Goal: Task Accomplishment & Management: Complete application form

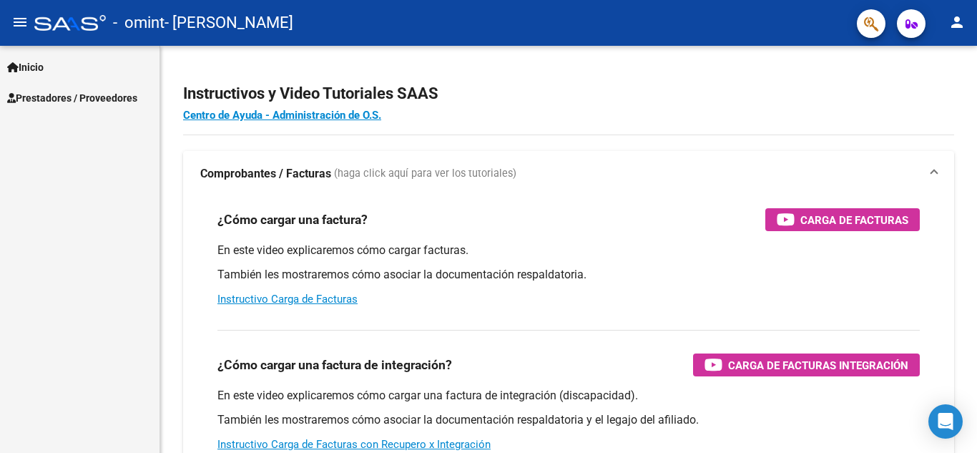
click at [76, 97] on span "Prestadores / Proveedores" at bounding box center [72, 98] width 130 height 16
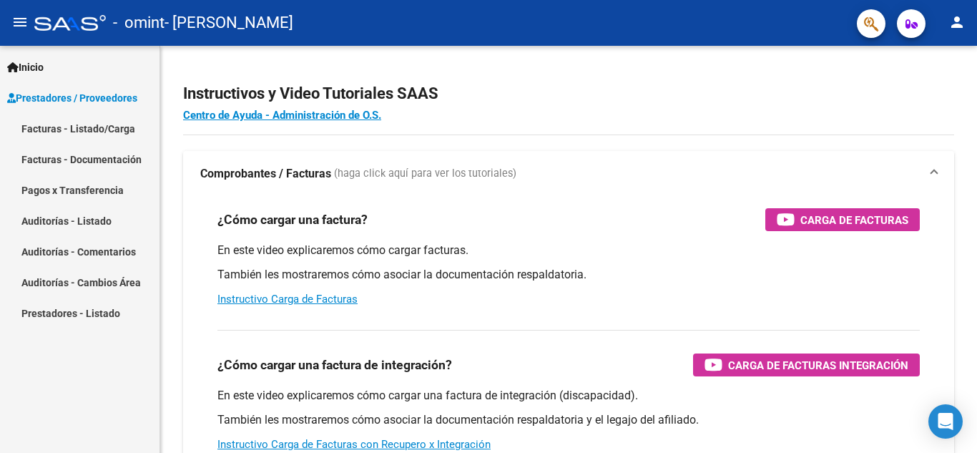
click at [68, 126] on link "Facturas - Listado/Carga" at bounding box center [79, 128] width 159 height 31
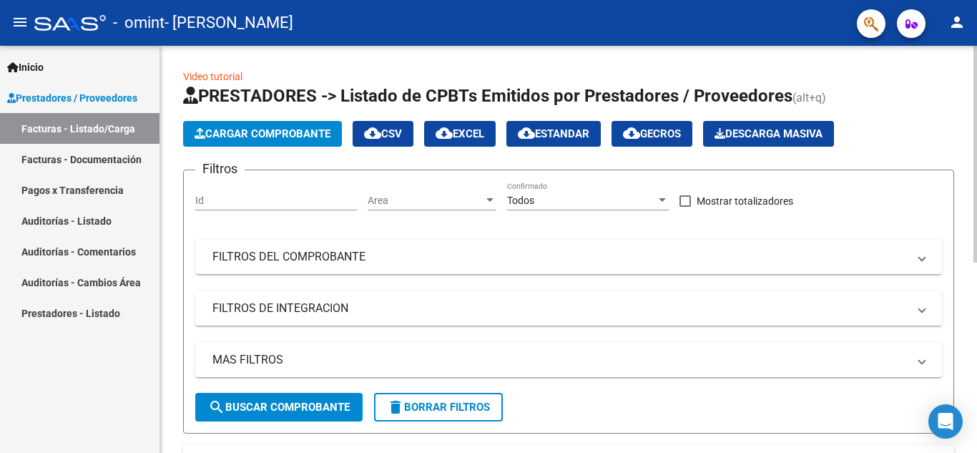
click at [245, 124] on button "Cargar Comprobante" at bounding box center [262, 134] width 159 height 26
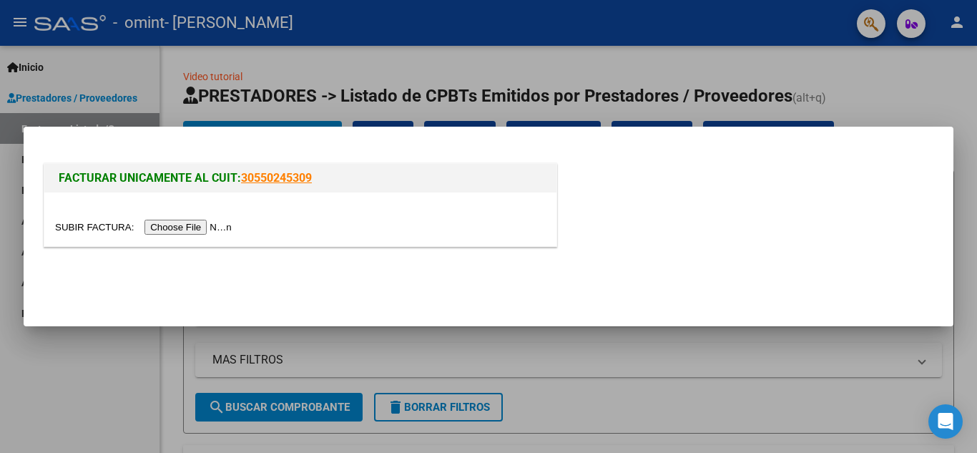
click at [202, 226] on input "file" at bounding box center [145, 227] width 181 height 15
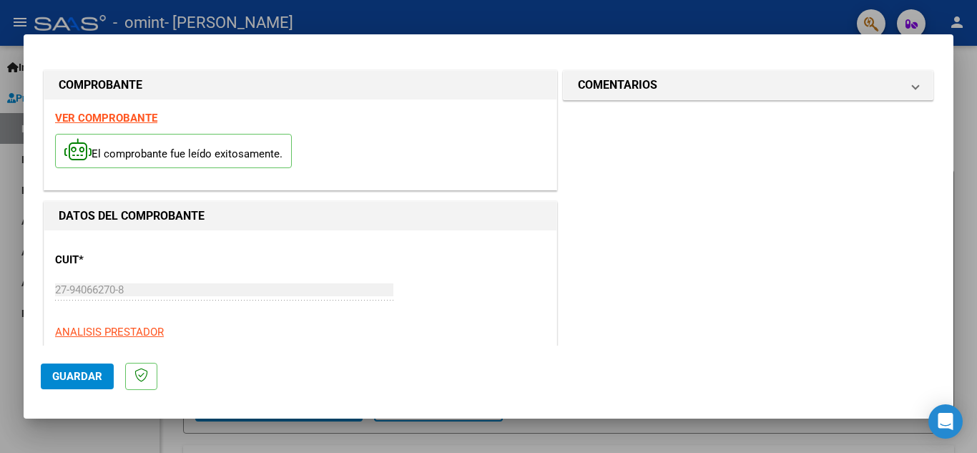
click at [119, 117] on strong "VER COMPROBANTE" at bounding box center [106, 118] width 102 height 13
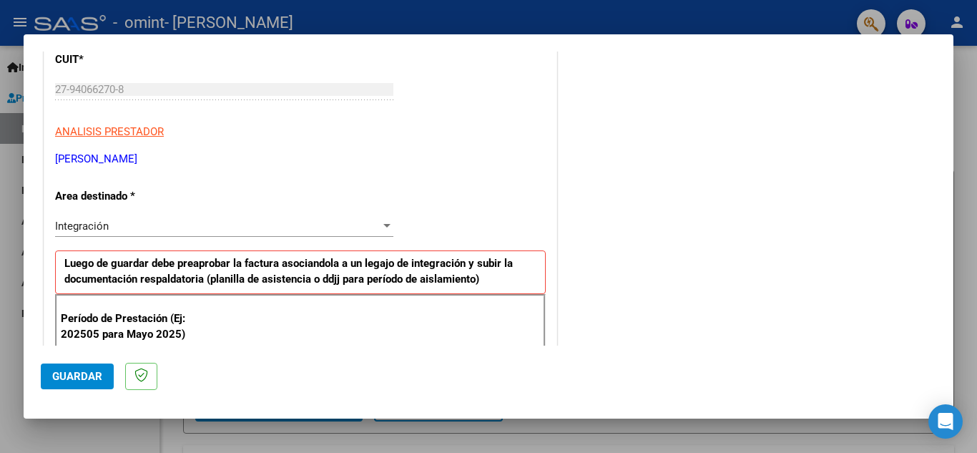
scroll to position [207, 0]
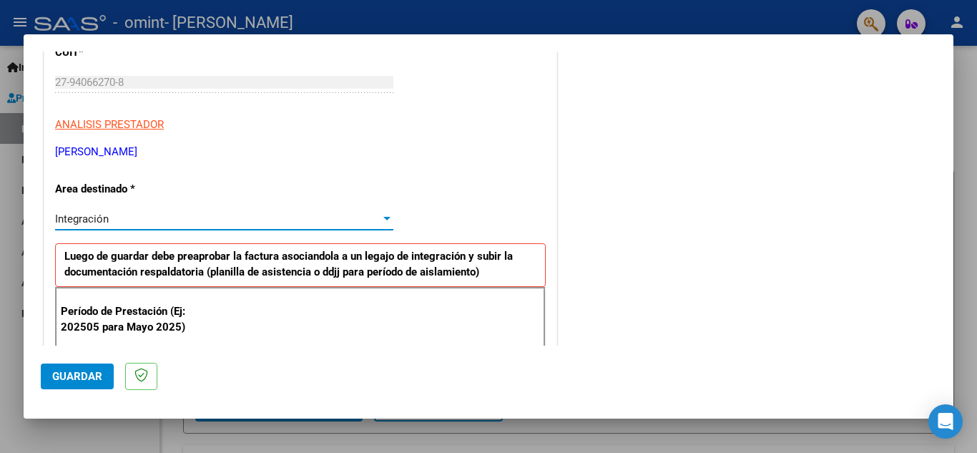
click at [384, 220] on div at bounding box center [386, 219] width 7 height 4
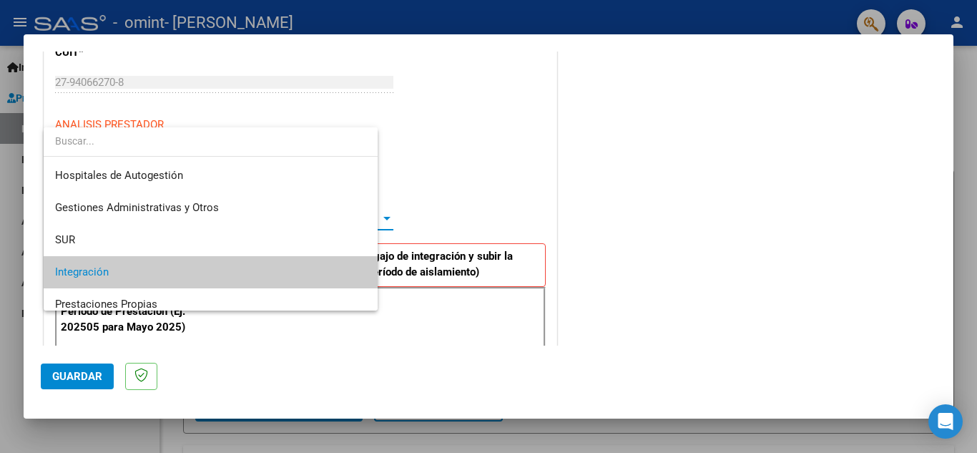
scroll to position [54, 0]
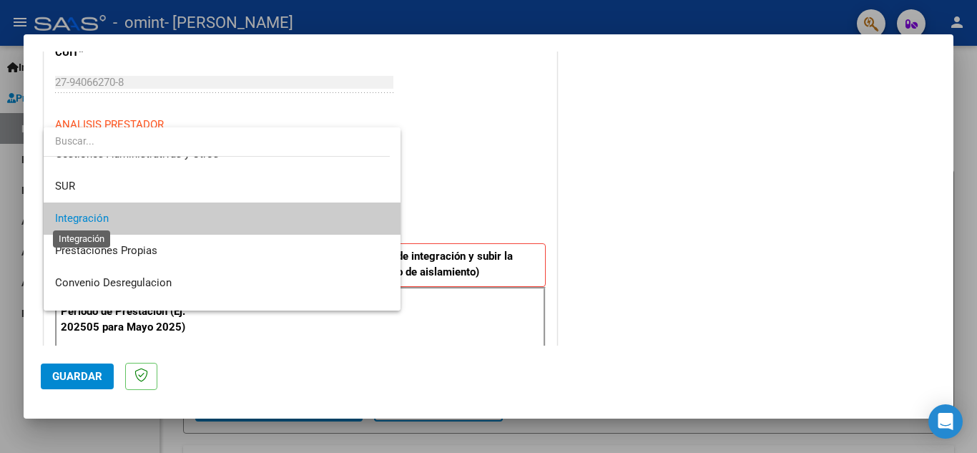
click at [106, 212] on span "Integración" at bounding box center [82, 218] width 54 height 13
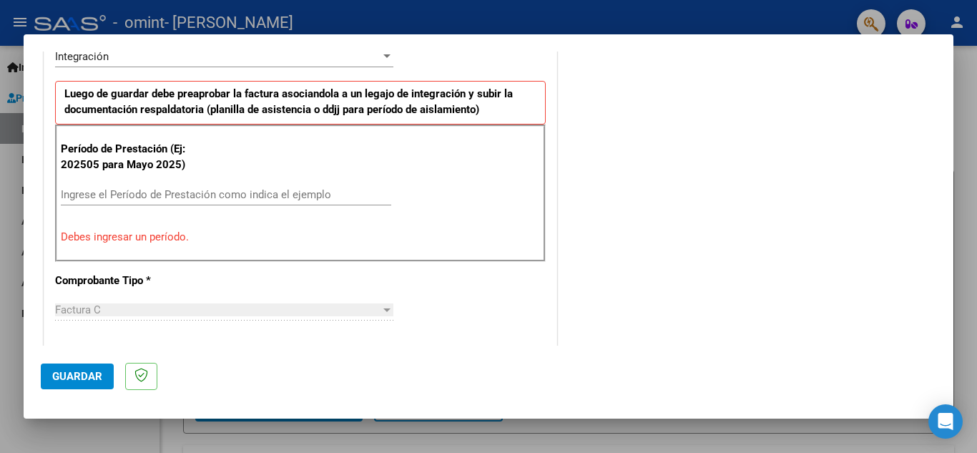
scroll to position [415, 0]
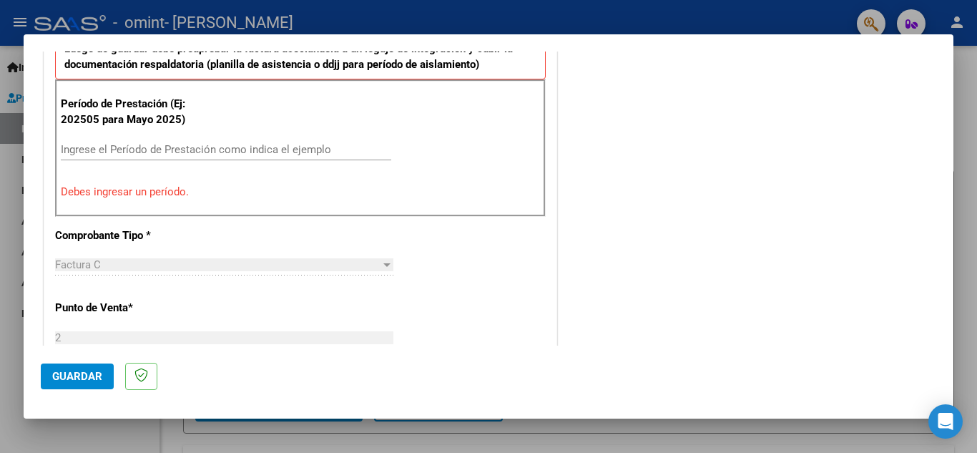
click at [97, 141] on div "Ingrese el Período de Prestación como indica el ejemplo" at bounding box center [226, 149] width 330 height 21
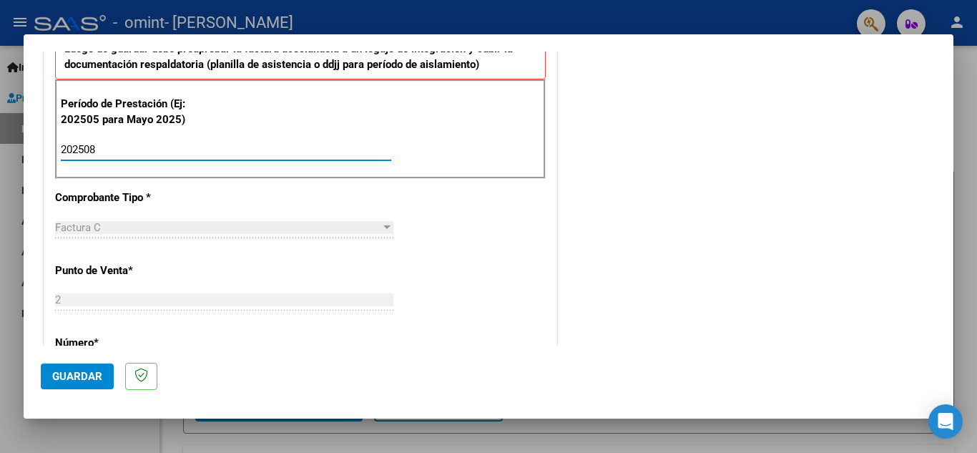
type input "202508"
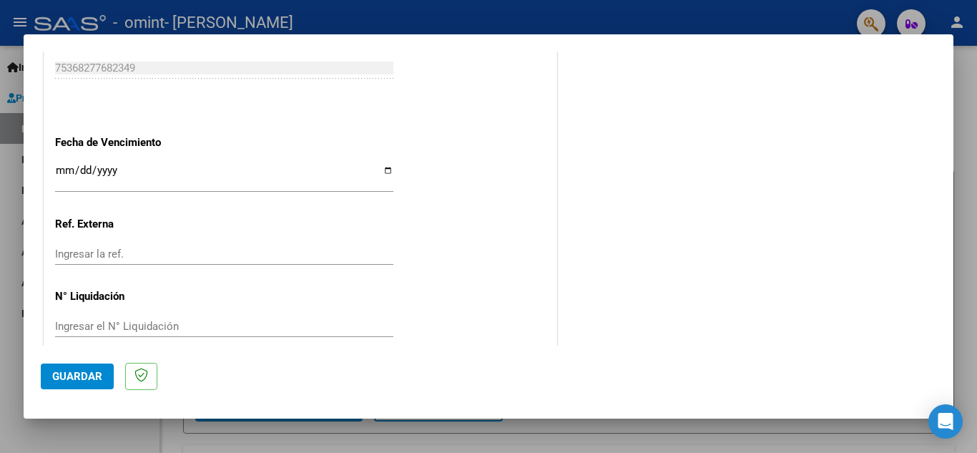
scroll to position [965, 0]
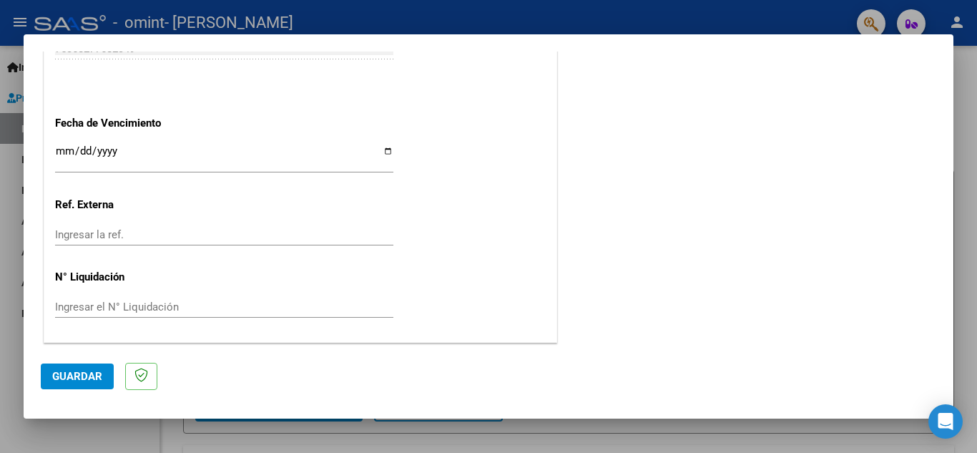
click at [380, 155] on input "Ingresar la fecha" at bounding box center [224, 156] width 338 height 23
type input "[DATE]"
click at [76, 375] on span "Guardar" at bounding box center [77, 376] width 50 height 13
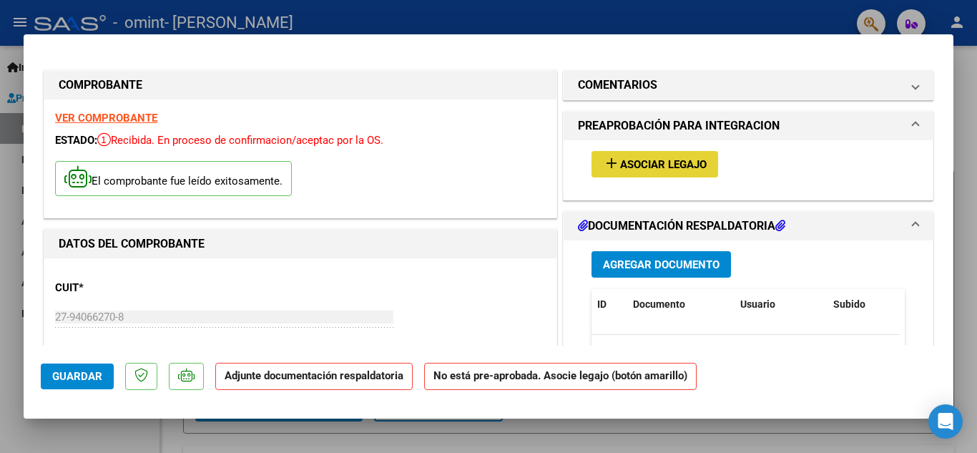
click at [658, 165] on span "Asociar Legajo" at bounding box center [663, 164] width 87 height 13
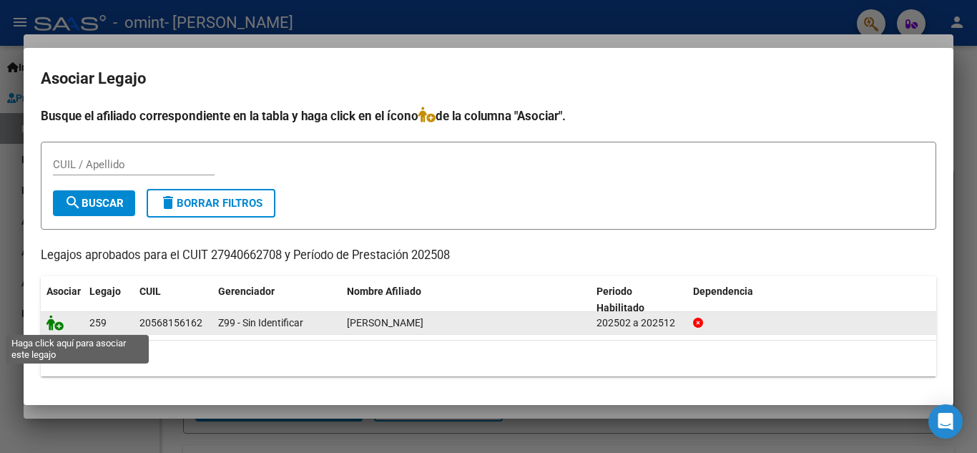
click at [51, 320] on icon at bounding box center [54, 323] width 17 height 16
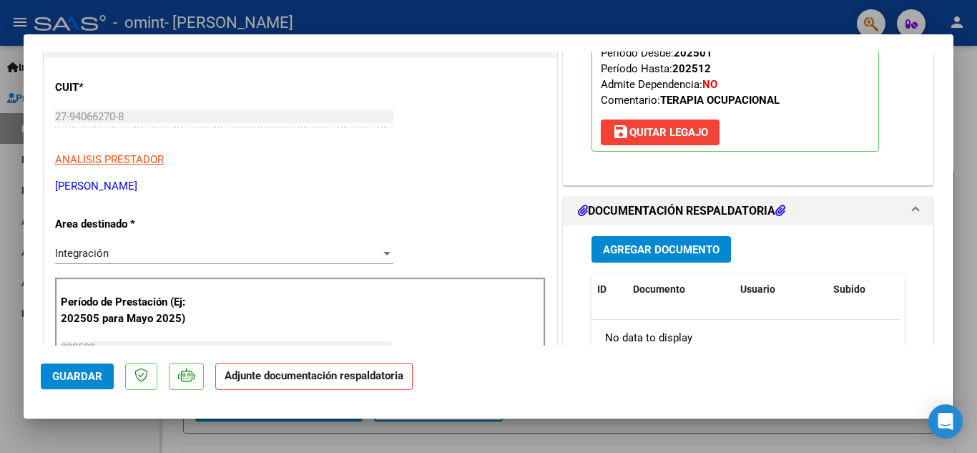
scroll to position [257, 0]
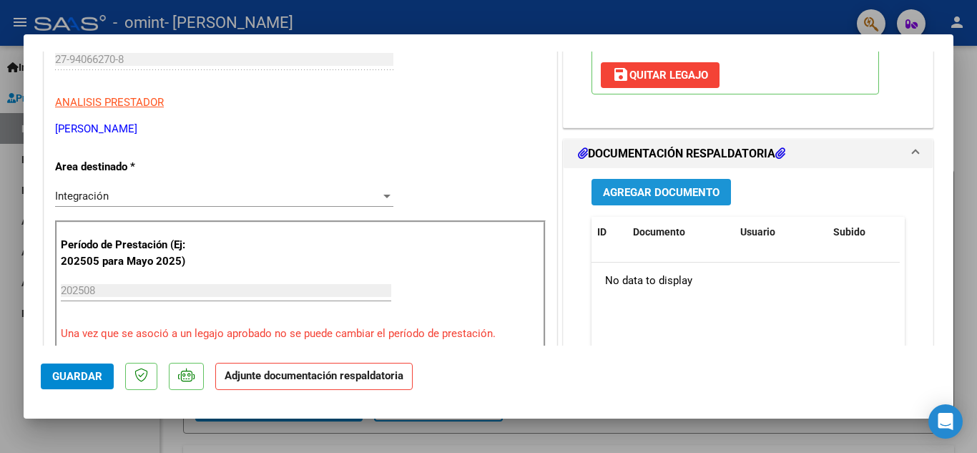
click at [641, 192] on span "Agregar Documento" at bounding box center [661, 192] width 117 height 13
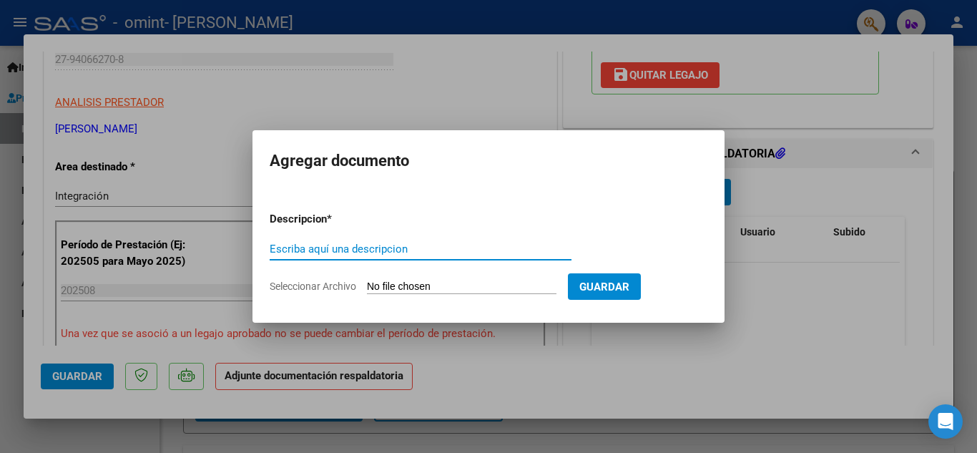
click at [310, 252] on input "Escriba aquí una descripcion" at bounding box center [421, 248] width 302 height 13
type input "planilla de asistencia"
click at [486, 283] on input "Seleccionar Archivo" at bounding box center [462, 287] width 190 height 14
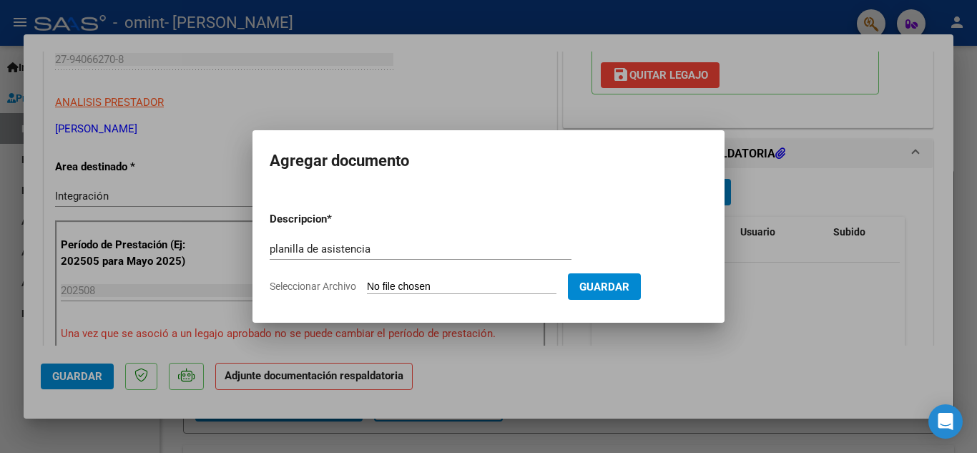
type input "C:\fakepath\[PERSON_NAME] [DATE].pdf"
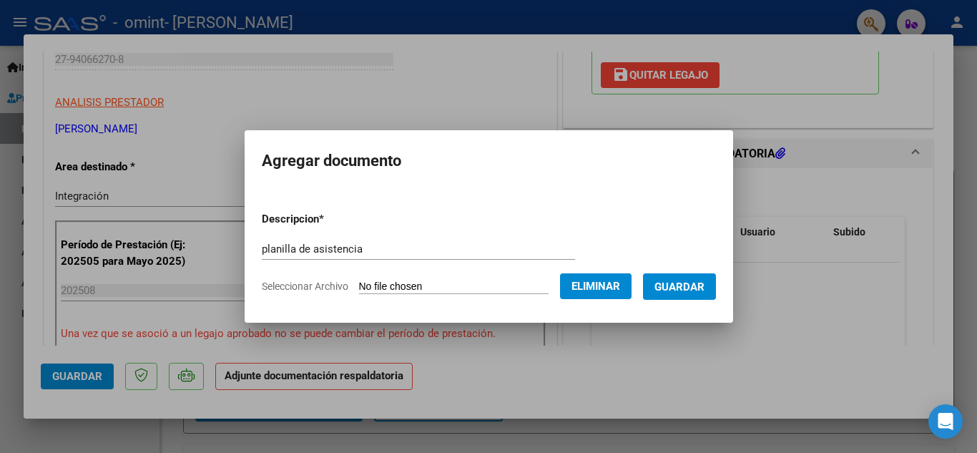
click at [702, 283] on span "Guardar" at bounding box center [679, 286] width 50 height 13
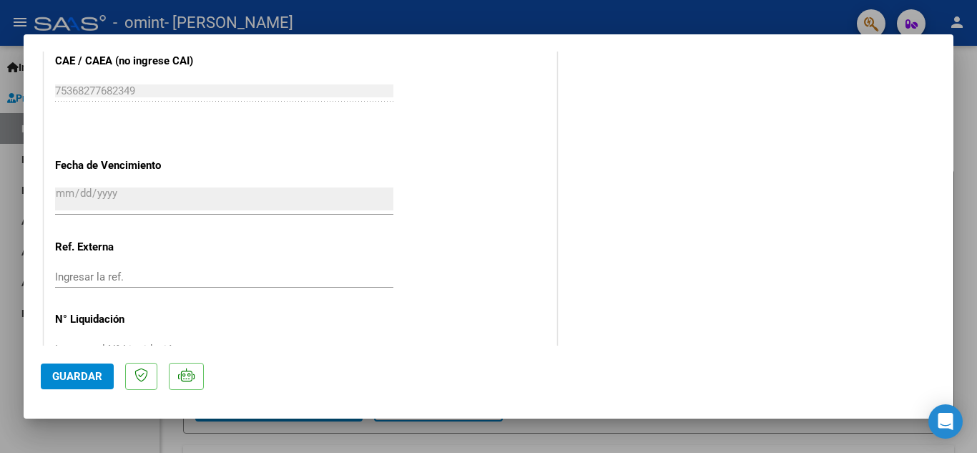
scroll to position [986, 0]
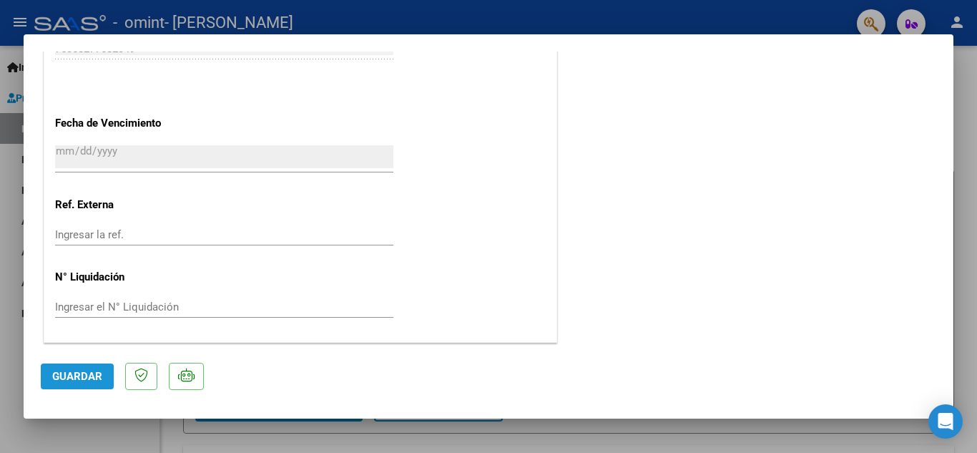
click at [71, 382] on span "Guardar" at bounding box center [77, 376] width 50 height 13
click at [971, 122] on div at bounding box center [488, 226] width 977 height 453
type input "$ 0,00"
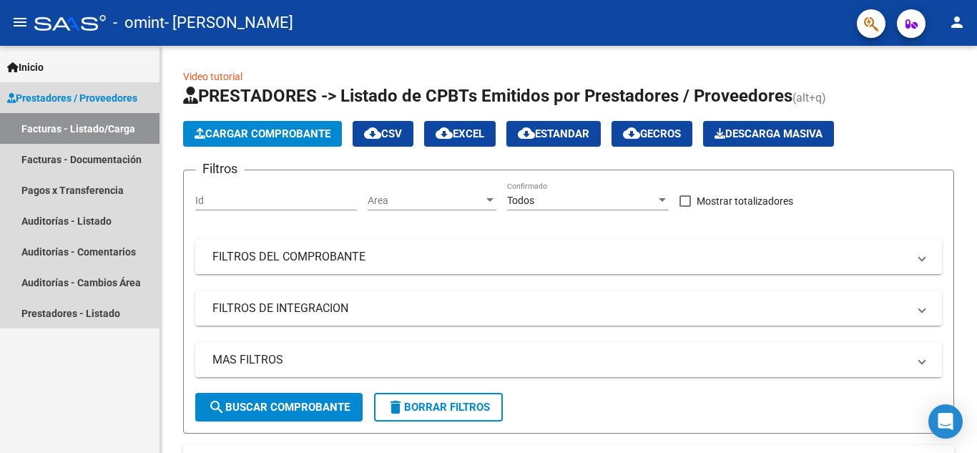
click at [52, 122] on link "Facturas - Listado/Carga" at bounding box center [79, 128] width 159 height 31
click at [43, 158] on link "Facturas - Documentación" at bounding box center [79, 159] width 159 height 31
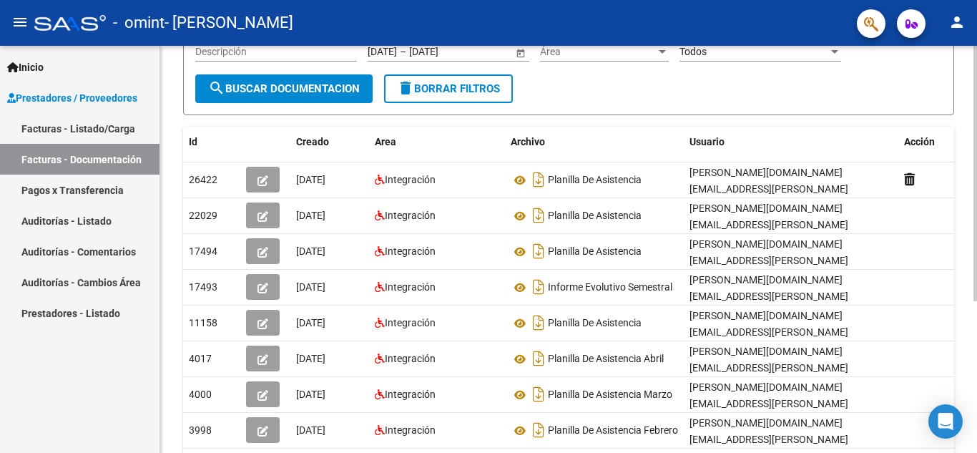
scroll to position [177, 0]
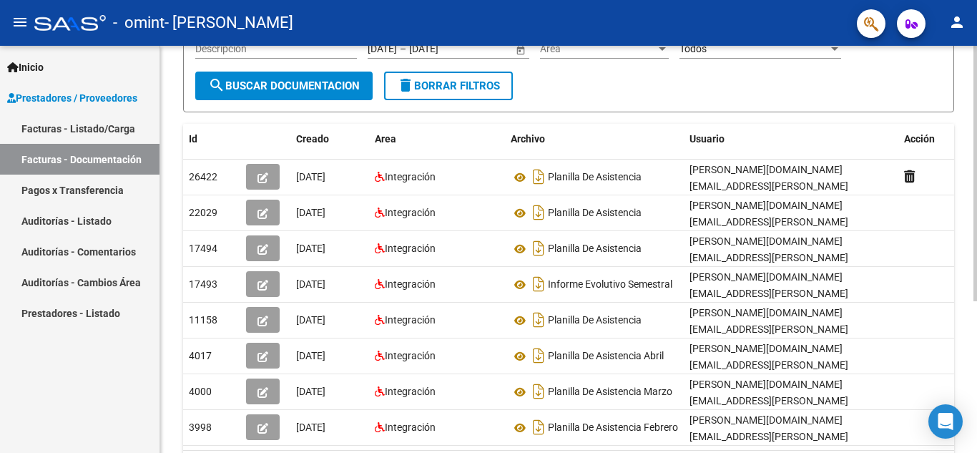
click at [976, 405] on div at bounding box center [975, 278] width 4 height 255
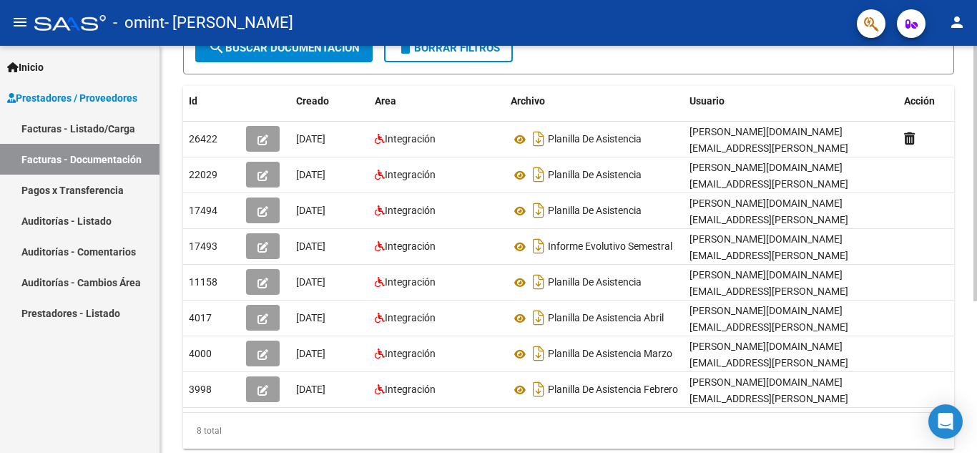
scroll to position [219, 0]
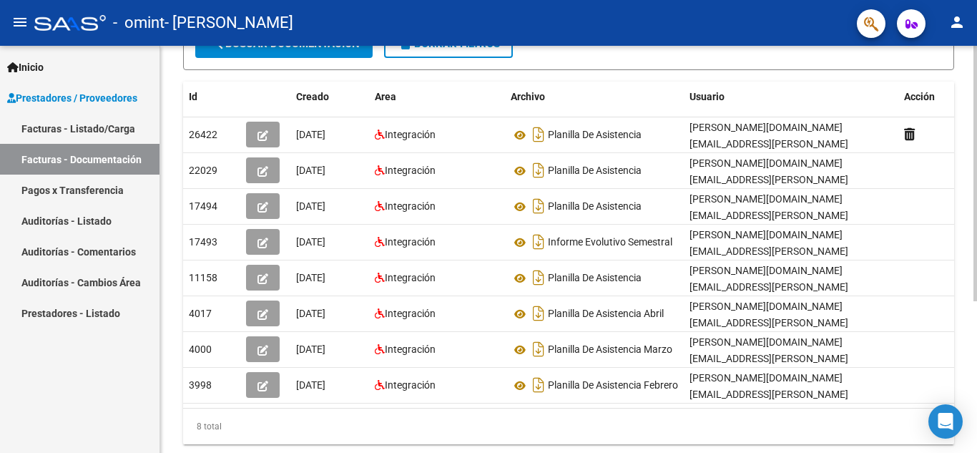
click at [976, 418] on div at bounding box center [975, 303] width 4 height 255
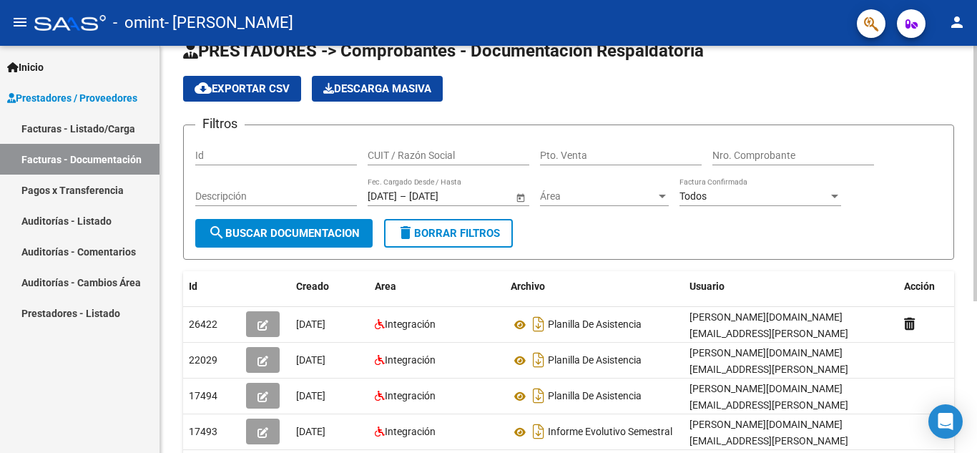
scroll to position [0, 0]
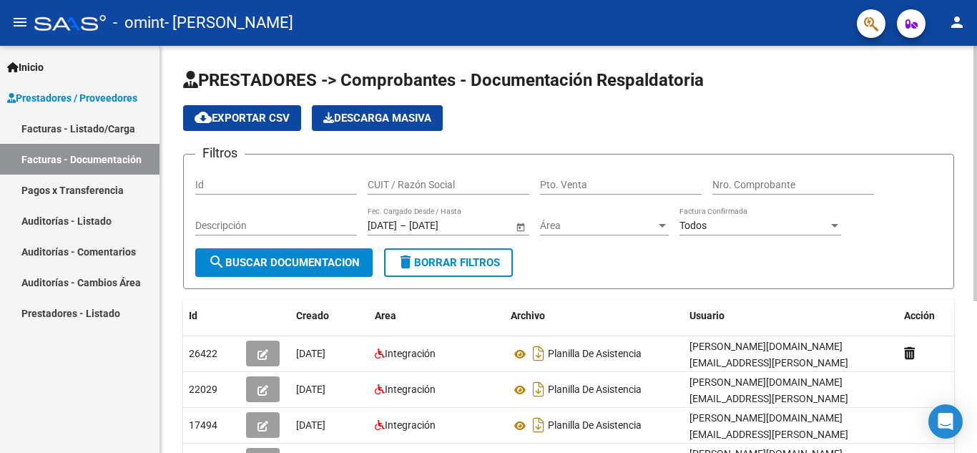
click at [970, 38] on div "menu - omint - [PERSON_NAME] person Inicio Instructivos Contacto OS Prestadores…" at bounding box center [488, 226] width 977 height 453
